Goal: Navigation & Orientation: Find specific page/section

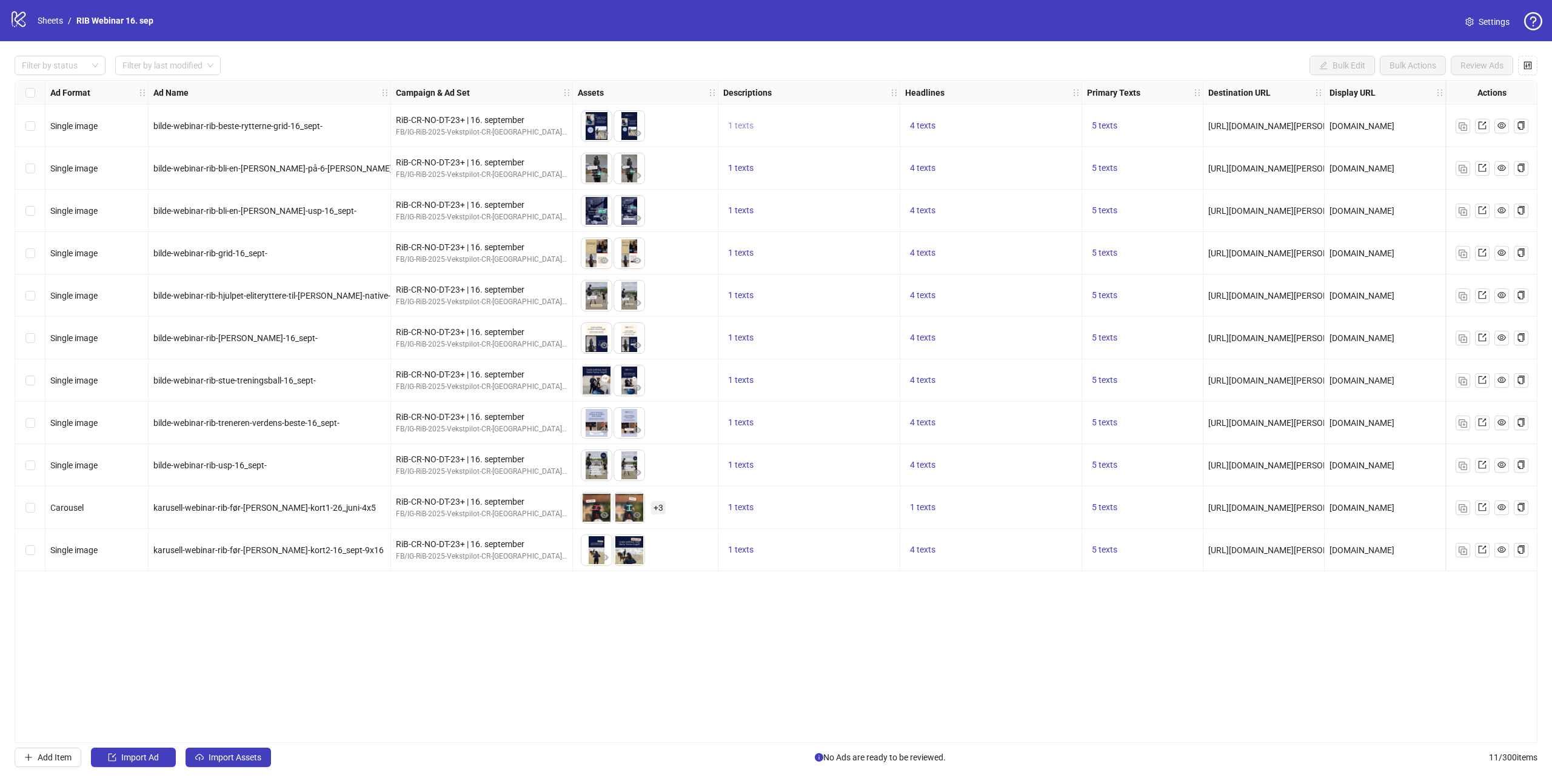
click at [750, 130] on span "1 texts" at bounding box center [740, 125] width 26 height 9
click at [867, 145] on div "16. [DATE] of 1" at bounding box center [863, 126] width 181 height 68
click at [859, 116] on div "16. september" at bounding box center [864, 116] width 101 height 13
click at [812, 117] on div "16. september" at bounding box center [864, 116] width 152 height 20
click at [808, 34] on div "logo/logo-mobile Sheets / RIB Webinar 16. sep Settings" at bounding box center [776, 20] width 1552 height 41
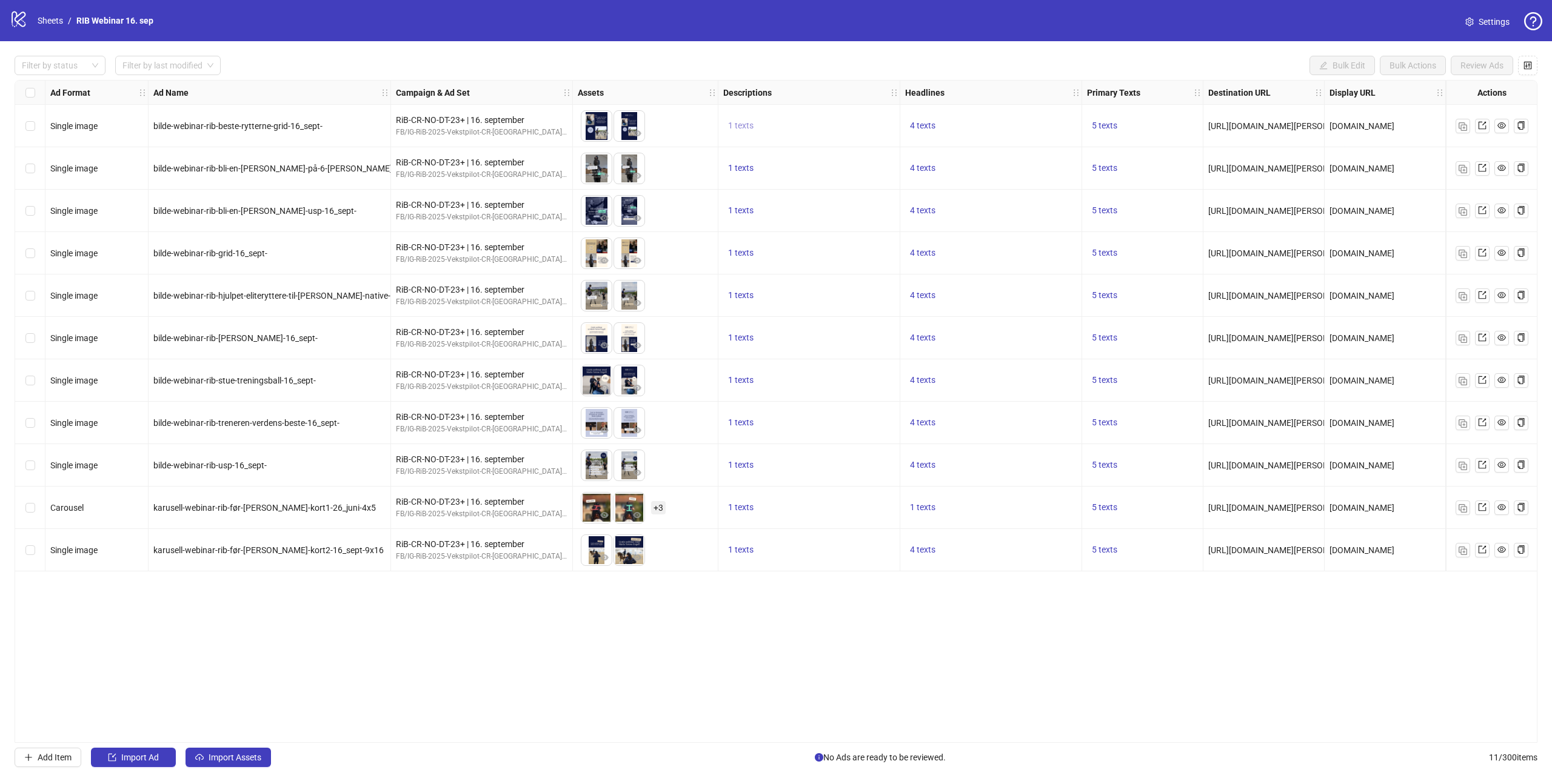
click at [747, 121] on span "1 texts" at bounding box center [740, 125] width 26 height 9
drag, startPoint x: 747, startPoint y: 121, endPoint x: 894, endPoint y: 73, distance: 154.6
click at [747, 121] on span "1 texts" at bounding box center [740, 125] width 26 height 9
drag, startPoint x: 941, startPoint y: 40, endPoint x: 941, endPoint y: 46, distance: 6.0
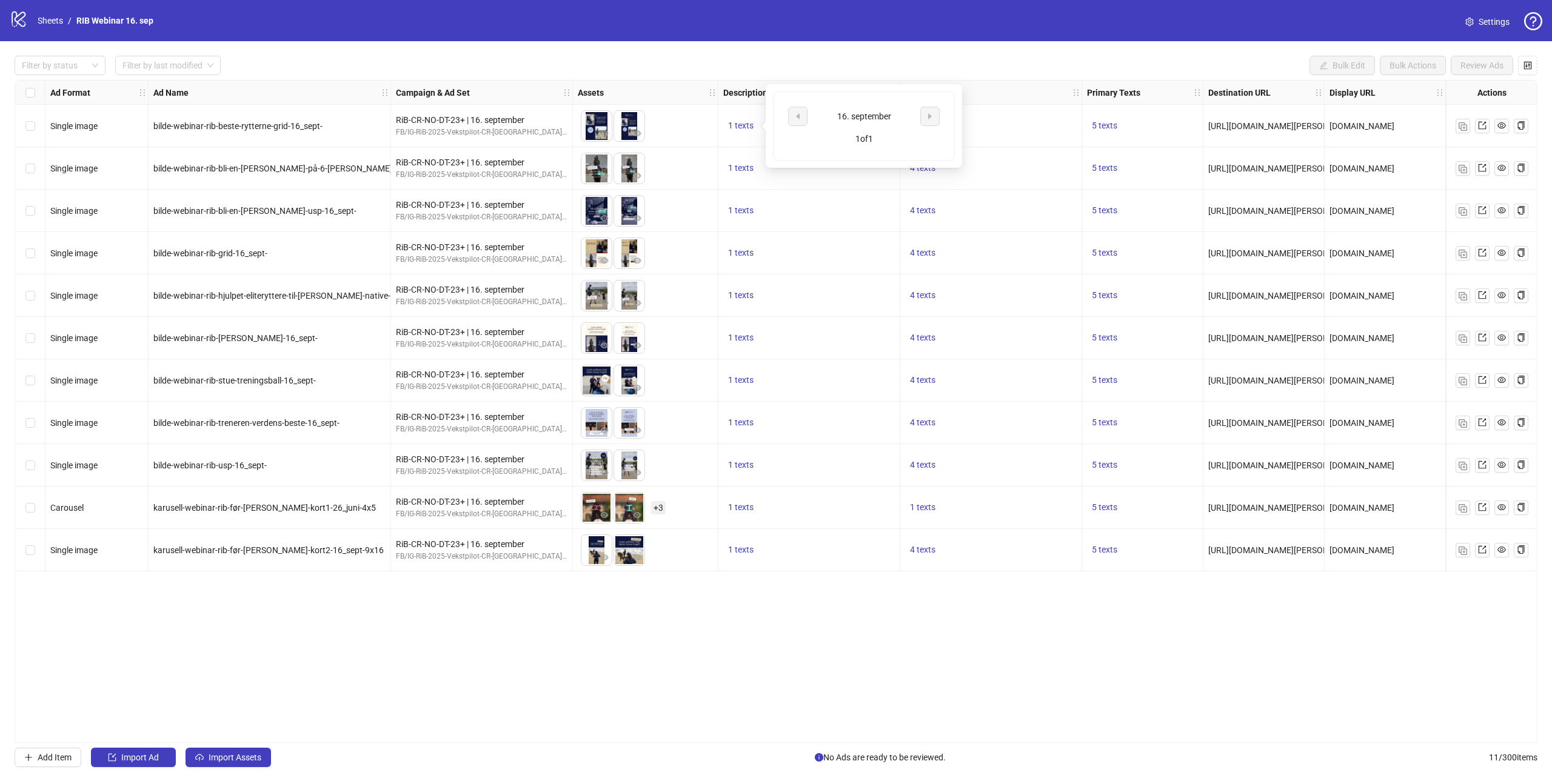
click at [941, 41] on div "logo/logo-mobile Sheets / RIB Webinar 16. sep Settings Filter by status Filter …" at bounding box center [776, 392] width 1552 height 784
click at [909, 126] on button "4 texts" at bounding box center [923, 126] width 35 height 15
click at [900, 40] on div "logo/logo-mobile Sheets / RIB Webinar 16. sep Settings" at bounding box center [776, 20] width 1552 height 41
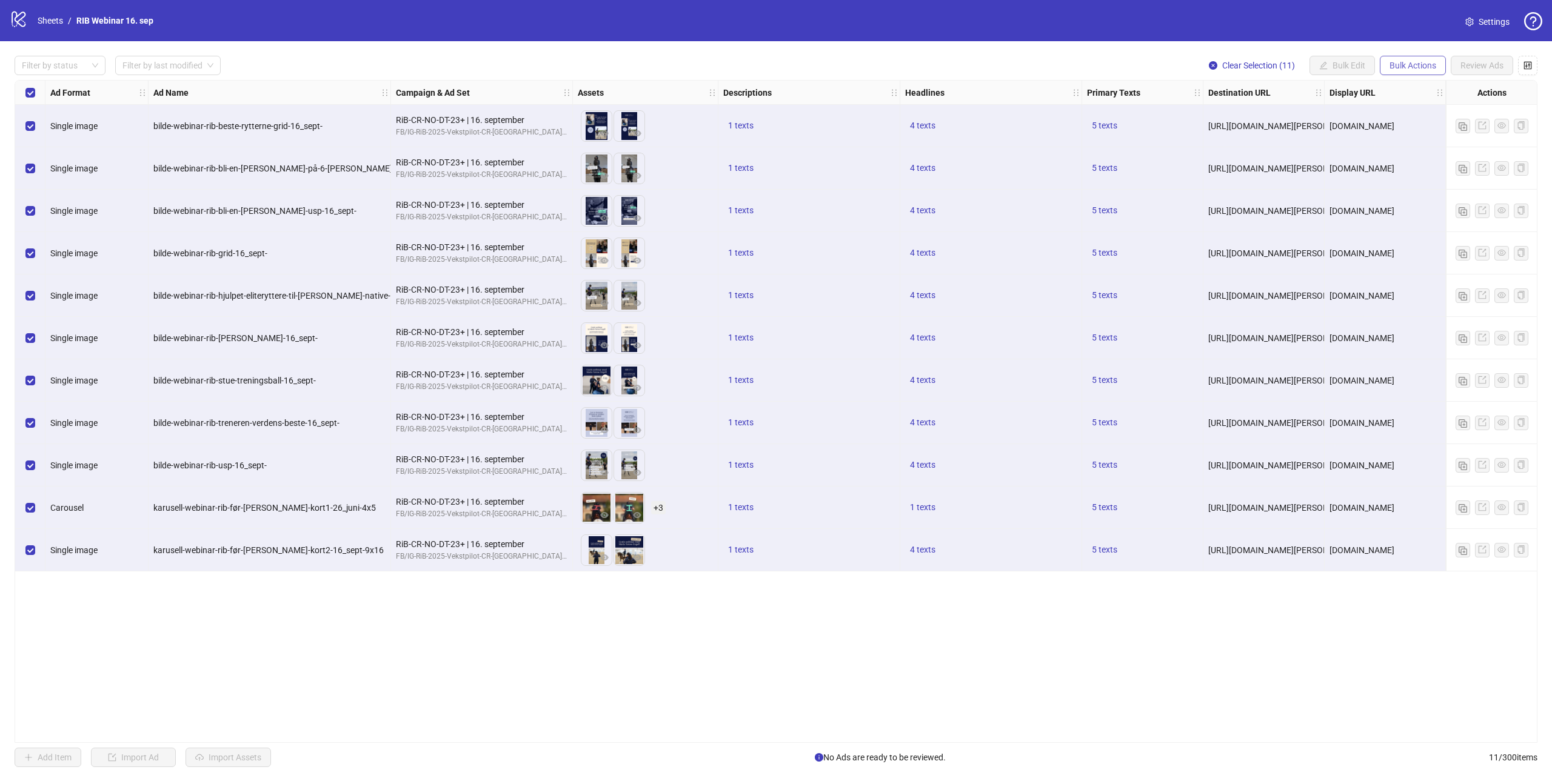
click at [1418, 65] on span "Bulk Actions" at bounding box center [1413, 66] width 47 height 9
click at [1030, 42] on div "Filter by status Filter by last modified Clear Selection (11) Bulk Edit Bulk Ac…" at bounding box center [776, 412] width 1552 height 741
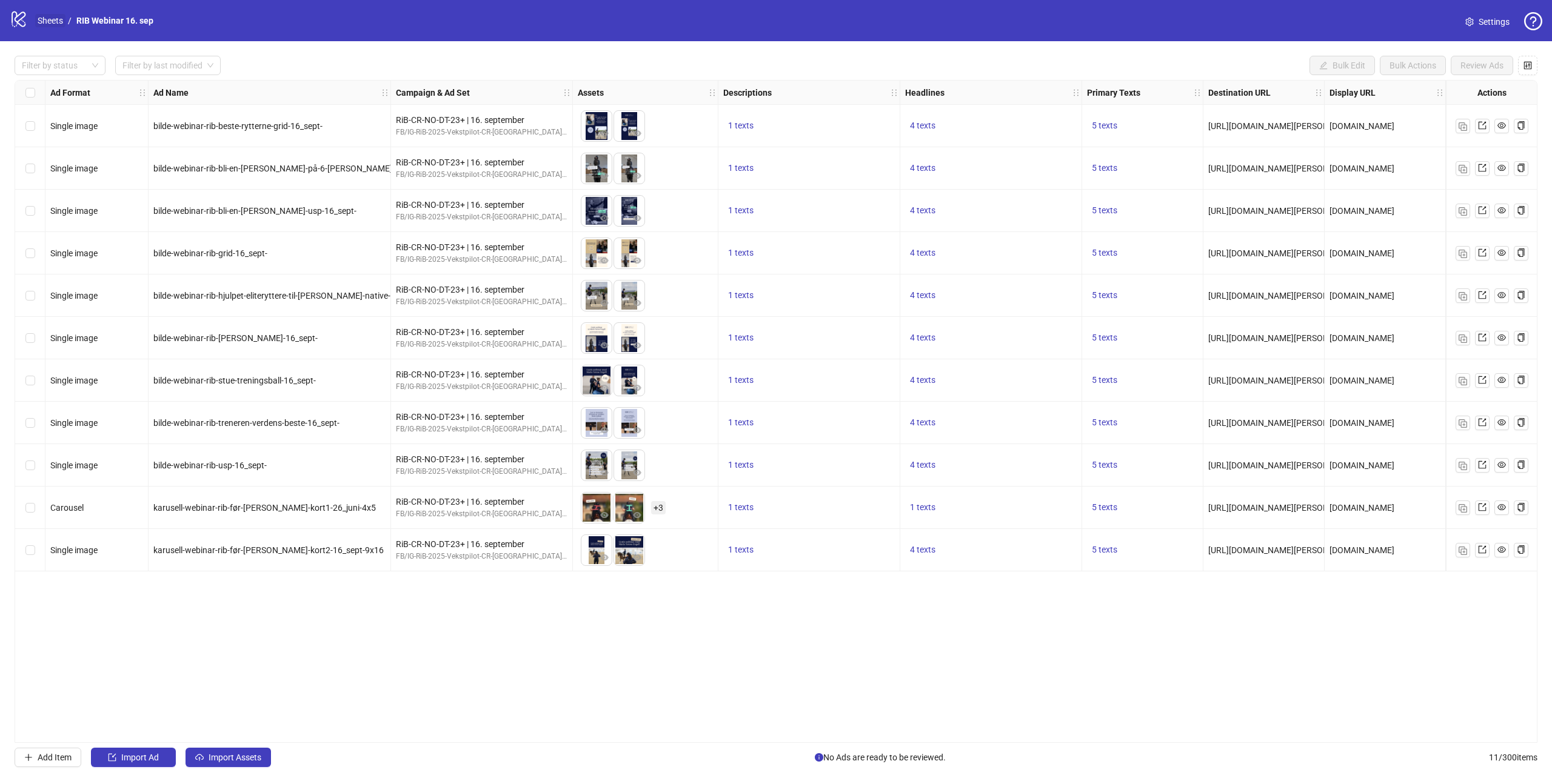
click at [53, 19] on link "Sheets" at bounding box center [50, 20] width 30 height 13
